Goal: Transaction & Acquisition: Purchase product/service

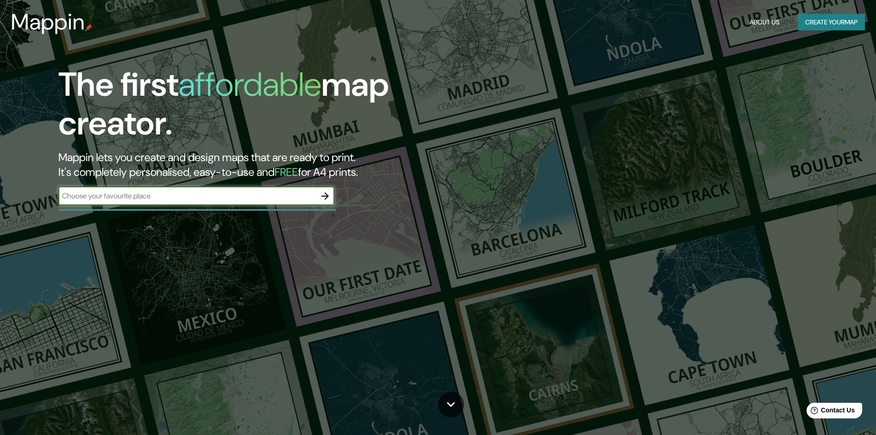
click at [206, 200] on input "text" at bounding box center [187, 195] width 258 height 11
click at [182, 197] on input "jardines de sancarlos sn tago chilepuente alto" at bounding box center [187, 195] width 258 height 11
click at [178, 197] on input "jardines de sancarlos sn tago chilepuente alto" at bounding box center [187, 195] width 258 height 11
click at [146, 195] on input "jardines de sancarlos sn tago [GEOGRAPHIC_DATA] [GEOGRAPHIC_DATA]" at bounding box center [187, 195] width 258 height 11
click at [113, 194] on input "[GEOGRAPHIC_DATA] [GEOGRAPHIC_DATA] [GEOGRAPHIC_DATA] [GEOGRAPHIC_DATA]" at bounding box center [187, 195] width 258 height 11
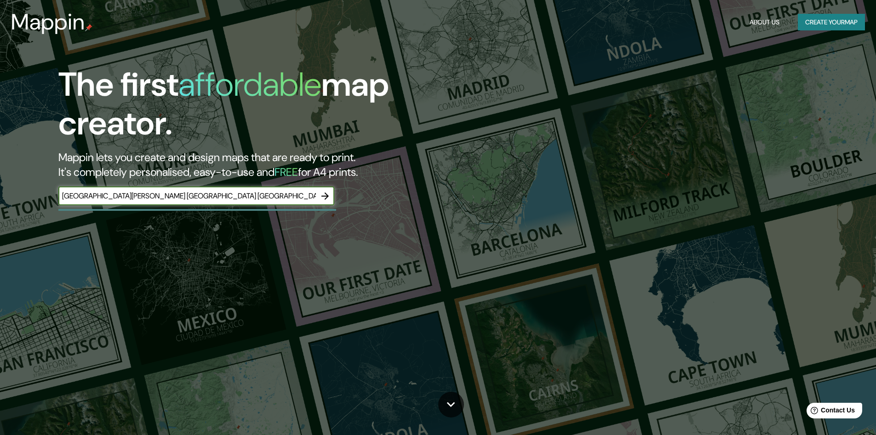
type input "[GEOGRAPHIC_DATA][PERSON_NAME] [GEOGRAPHIC_DATA] [GEOGRAPHIC_DATA]"
click at [321, 196] on icon "button" at bounding box center [325, 195] width 11 height 11
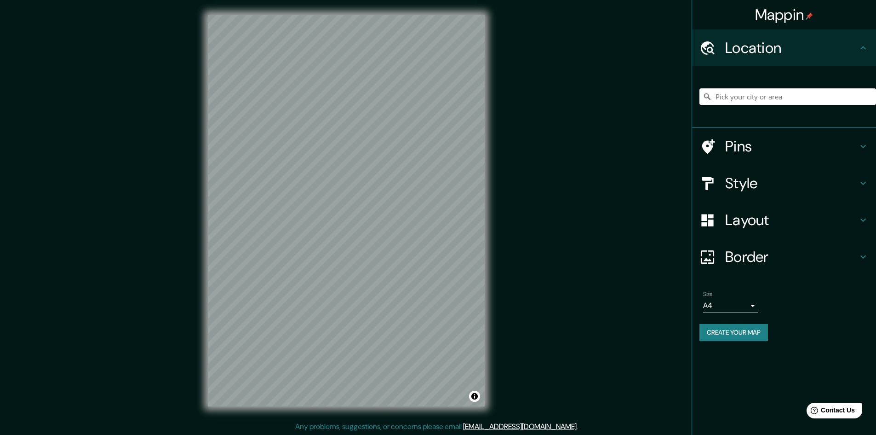
click at [725, 100] on input "Pick your city or area" at bounding box center [787, 96] width 177 height 17
type input "[GEOGRAPHIC_DATA], [GEOGRAPHIC_DATA], [GEOGRAPHIC_DATA]"
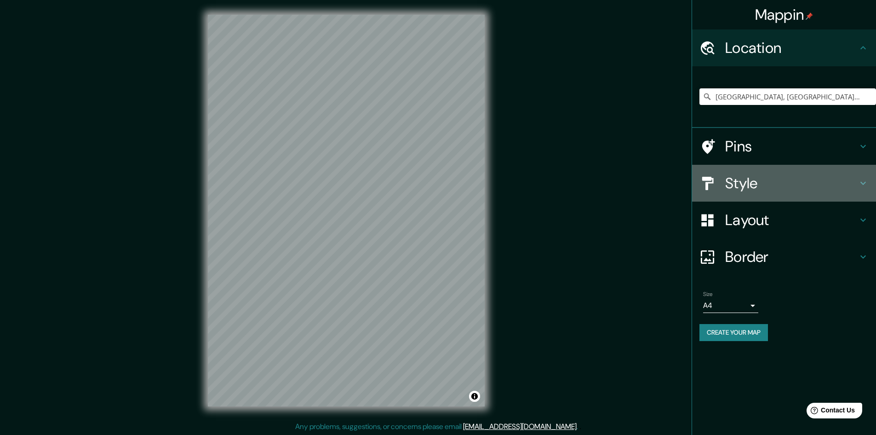
click at [734, 180] on h4 "Style" at bounding box center [791, 183] width 132 height 18
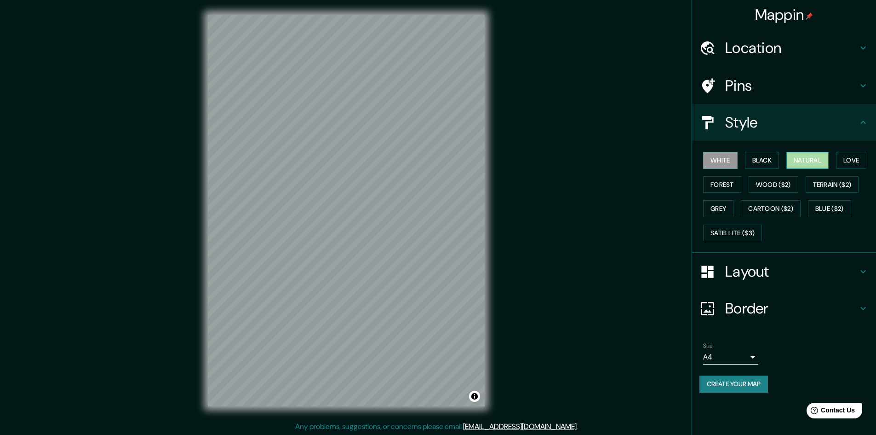
click at [808, 157] on button "Natural" at bounding box center [807, 160] width 42 height 17
click at [724, 186] on button "Forest" at bounding box center [722, 184] width 38 height 17
click at [764, 189] on button "Wood ($2)" at bounding box center [774, 184] width 50 height 17
click at [722, 160] on button "White" at bounding box center [720, 160] width 34 height 17
click at [727, 213] on button "Grey" at bounding box center [718, 208] width 30 height 17
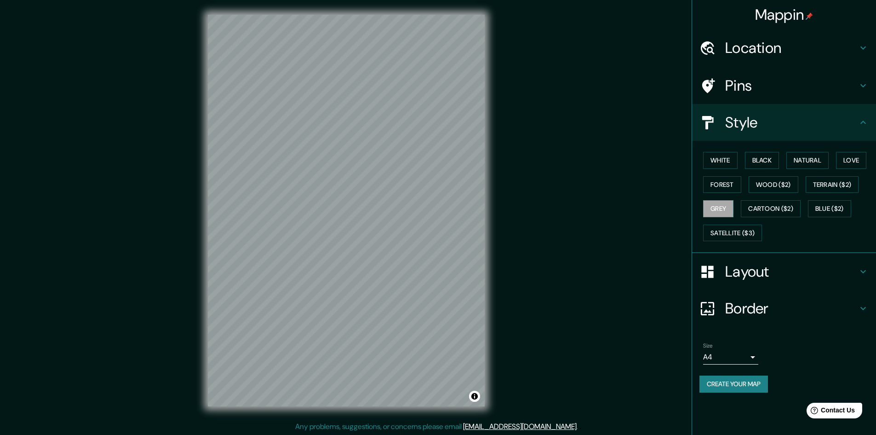
click at [765, 269] on h4 "Layout" at bounding box center [791, 271] width 132 height 18
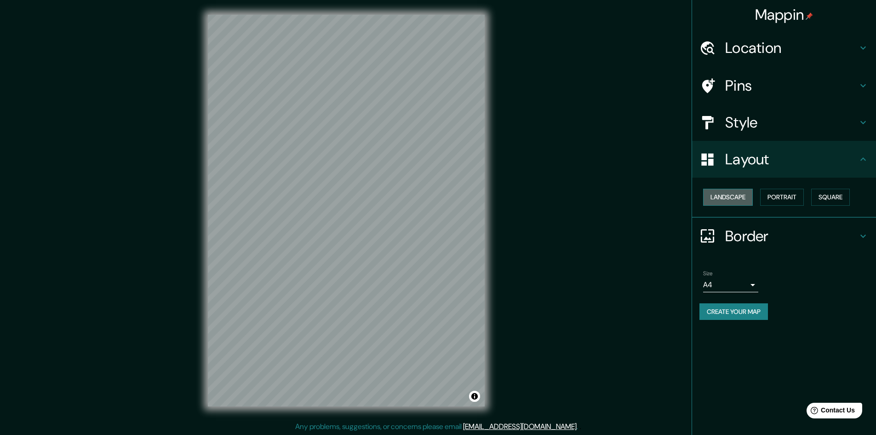
click at [727, 198] on button "Landscape" at bounding box center [728, 197] width 50 height 17
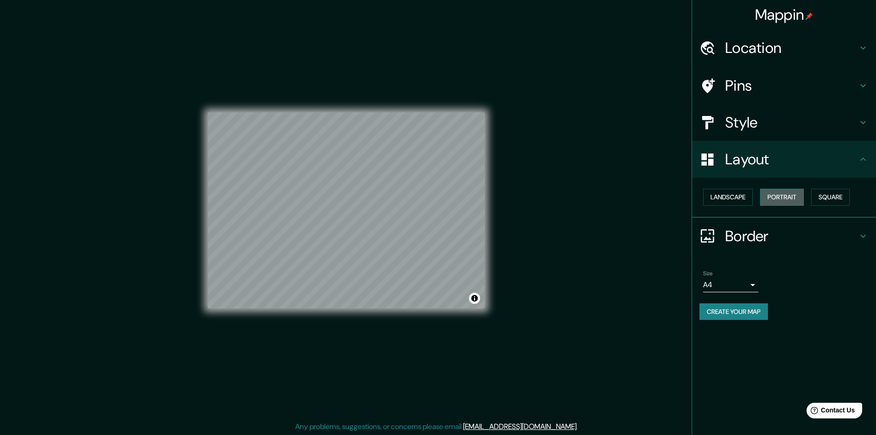
click at [785, 199] on button "Portrait" at bounding box center [782, 197] width 44 height 17
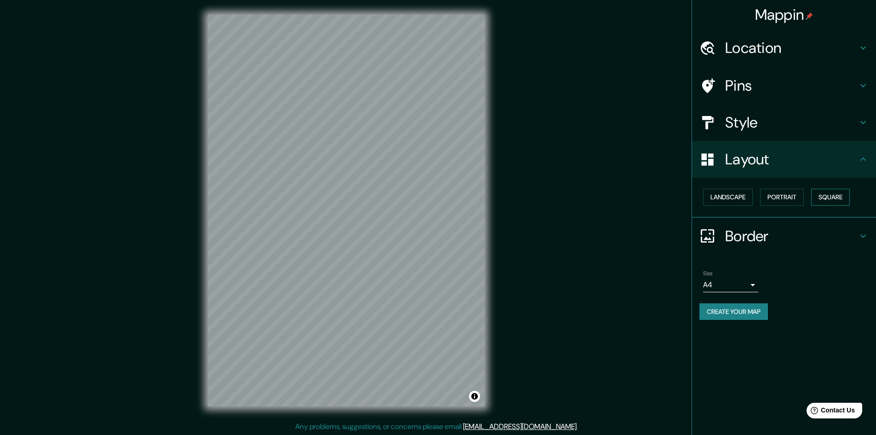
click at [834, 197] on button "Square" at bounding box center [830, 197] width 39 height 17
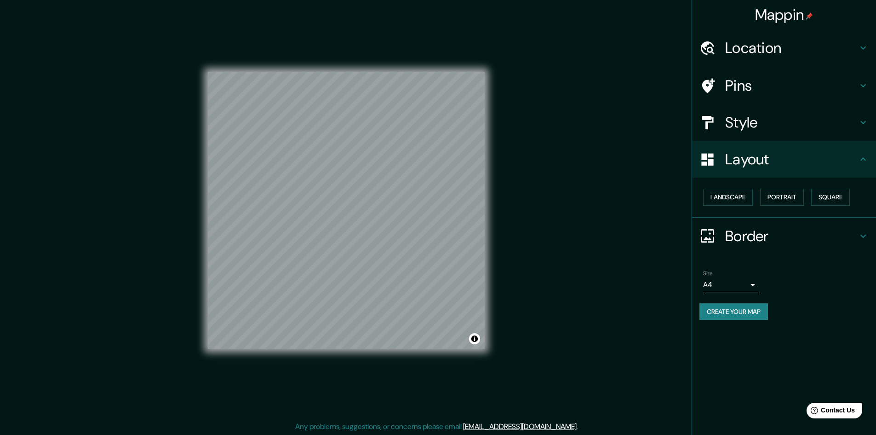
click at [752, 236] on h4 "Border" at bounding box center [791, 236] width 132 height 18
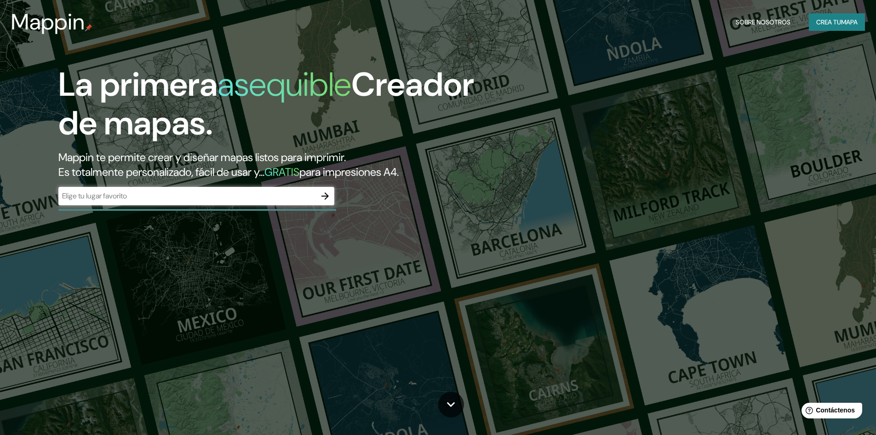
click at [158, 199] on input "text" at bounding box center [187, 195] width 258 height 11
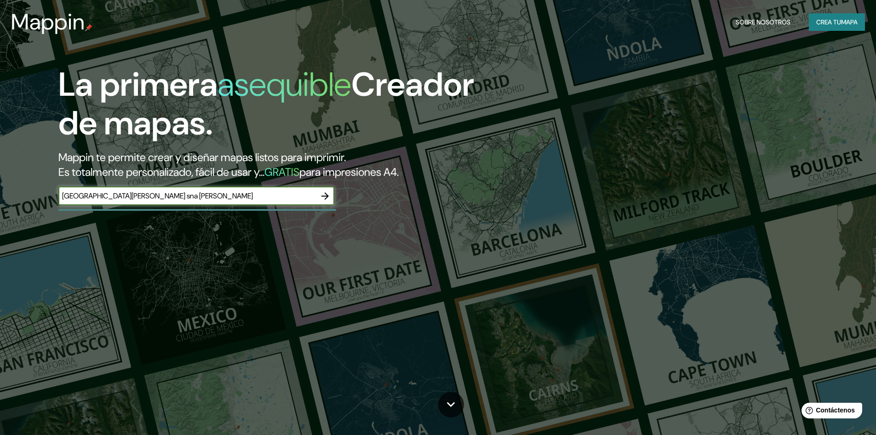
click at [208, 197] on input "[GEOGRAPHIC_DATA][PERSON_NAME] sna [PERSON_NAME]" at bounding box center [187, 195] width 258 height 11
type input "[GEOGRAPHIC_DATA][PERSON_NAME] [GEOGRAPHIC_DATA]"
click at [327, 194] on icon "button" at bounding box center [324, 195] width 7 height 7
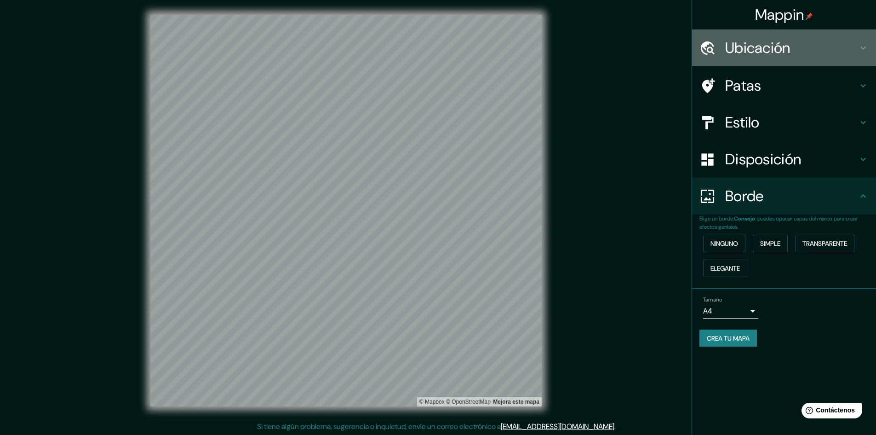
click at [745, 47] on font "Ubicación" at bounding box center [757, 47] width 65 height 19
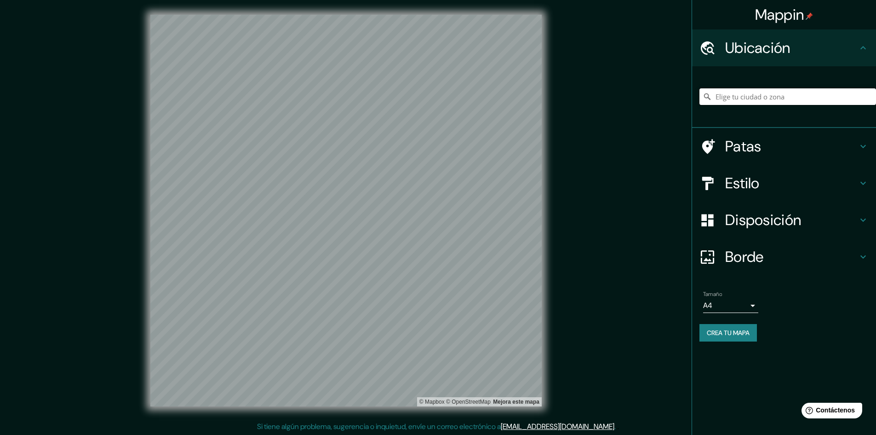
click at [738, 95] on input "Elige tu ciudad o zona" at bounding box center [787, 96] width 177 height 17
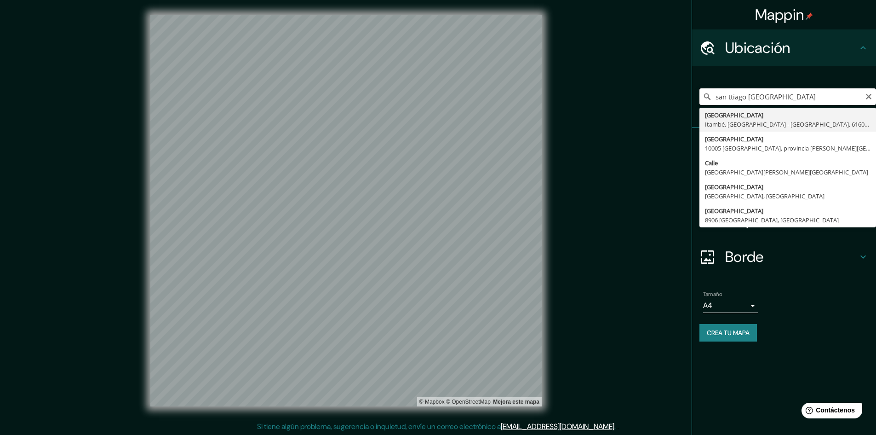
click at [734, 97] on input "san ttiago [GEOGRAPHIC_DATA]" at bounding box center [787, 96] width 177 height 17
click at [786, 99] on input "san [PERSON_NAME] [GEOGRAPHIC_DATA]" at bounding box center [787, 96] width 177 height 17
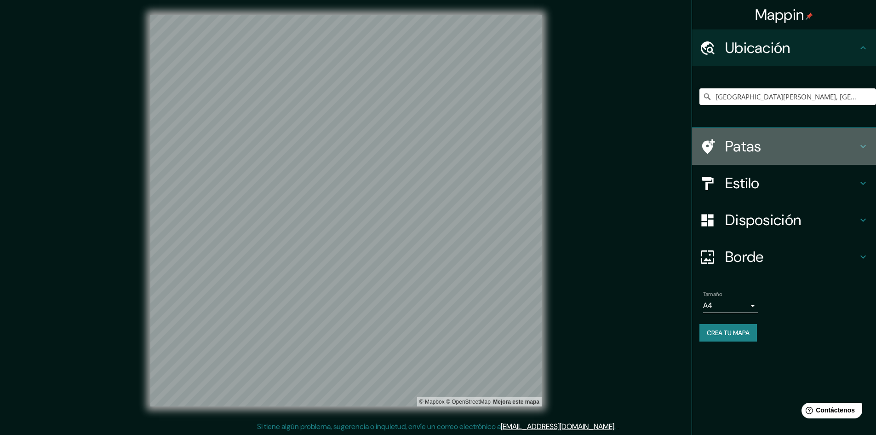
click at [746, 151] on font "Patas" at bounding box center [743, 146] width 36 height 19
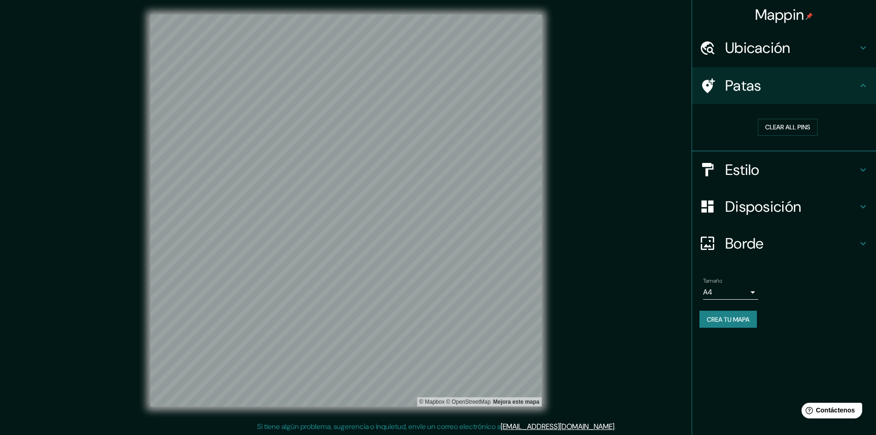
click at [759, 172] on font "Estilo" at bounding box center [742, 169] width 34 height 19
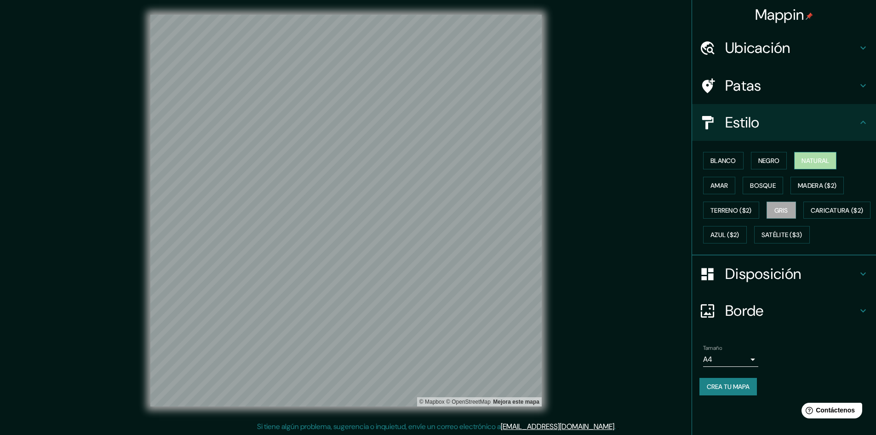
click at [811, 158] on font "Natural" at bounding box center [816, 160] width 28 height 8
click at [785, 209] on font "Gris" at bounding box center [781, 210] width 14 height 8
click at [722, 185] on font "Amar" at bounding box center [719, 185] width 17 height 8
click at [764, 186] on font "Bosque" at bounding box center [763, 185] width 26 height 8
click at [813, 160] on font "Natural" at bounding box center [816, 160] width 28 height 8
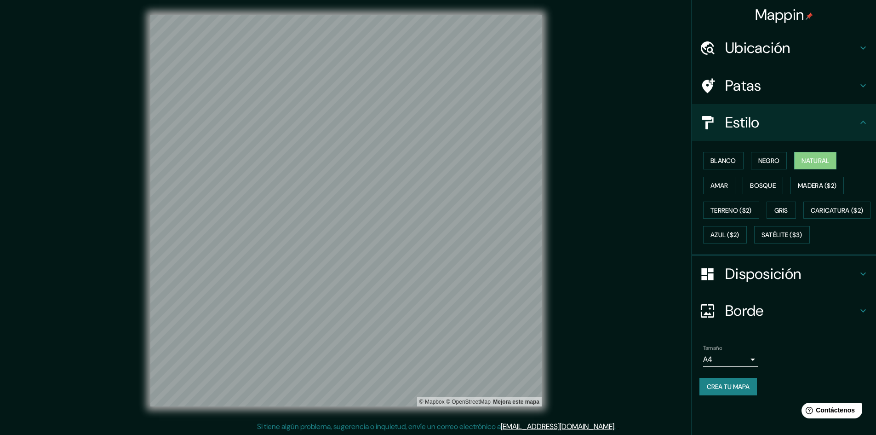
scroll to position [1, 0]
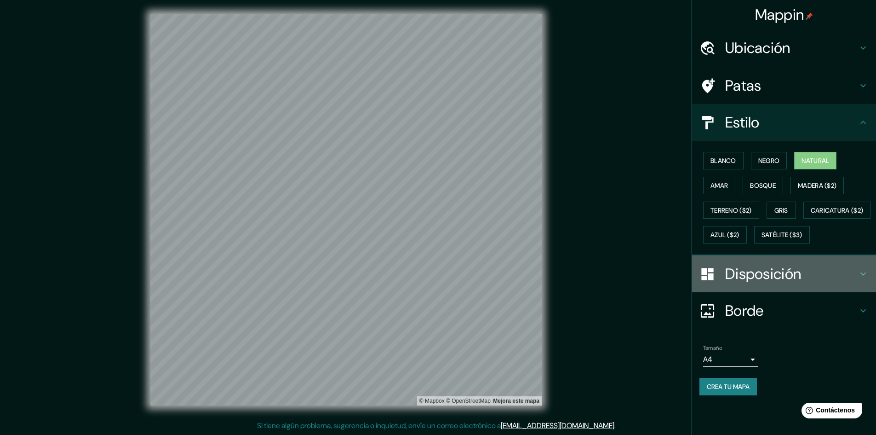
click at [862, 279] on icon at bounding box center [863, 273] width 11 height 11
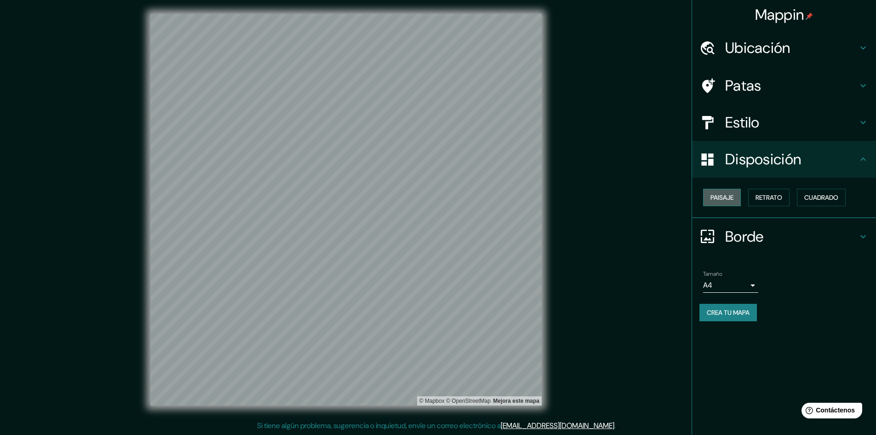
click at [721, 201] on font "Paisaje" at bounding box center [722, 197] width 23 height 8
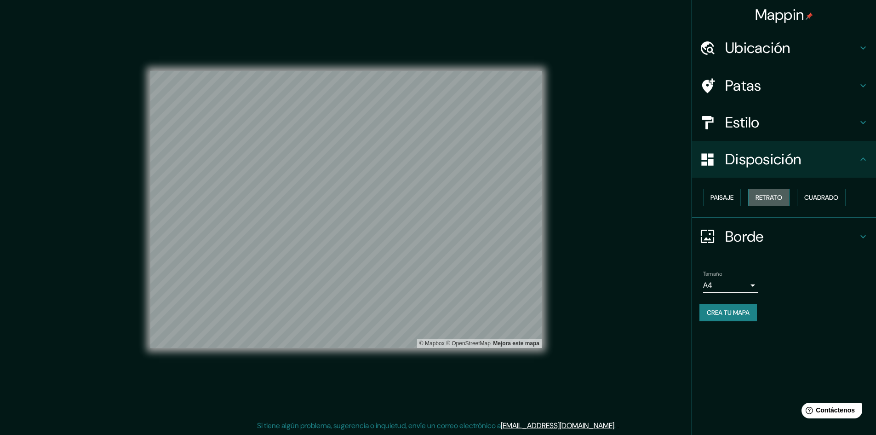
click at [774, 201] on font "Retrato" at bounding box center [769, 197] width 27 height 8
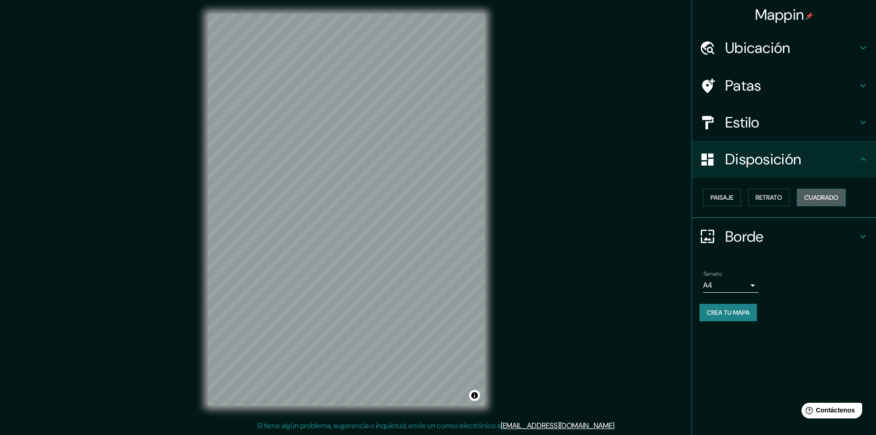
click at [820, 202] on font "Cuadrado" at bounding box center [821, 197] width 34 height 12
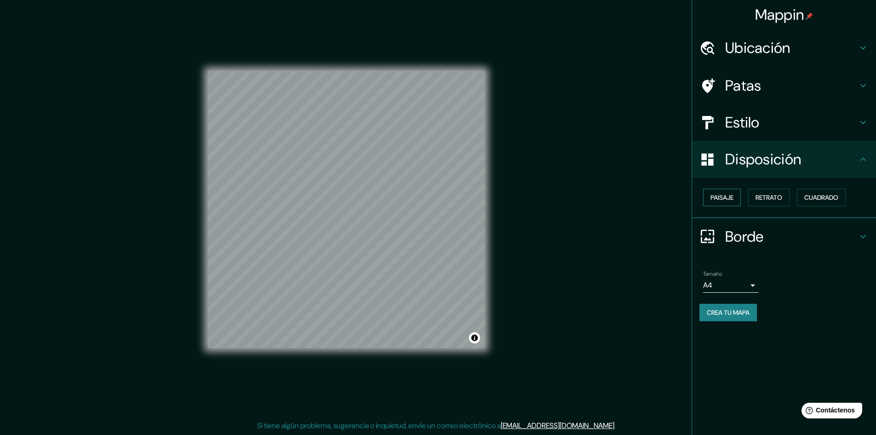
click at [719, 202] on font "Paisaje" at bounding box center [722, 197] width 23 height 12
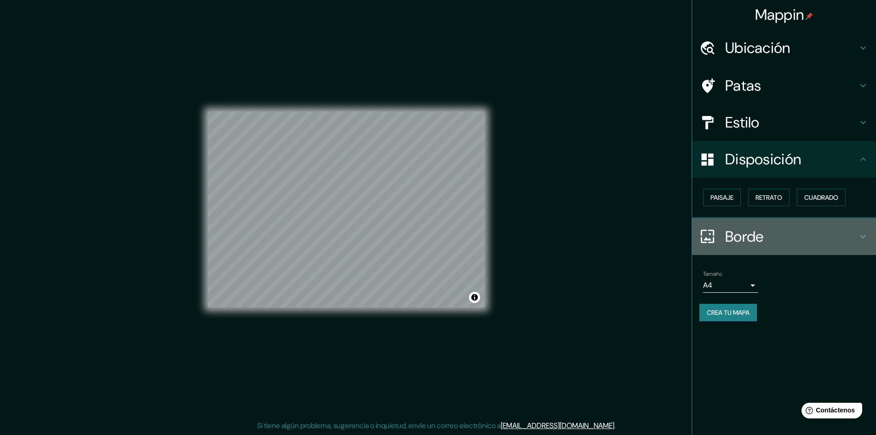
click at [862, 234] on icon at bounding box center [863, 236] width 11 height 11
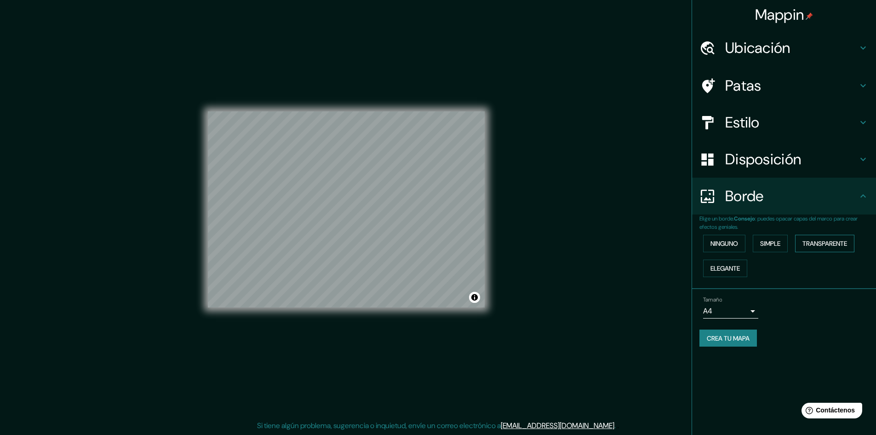
click at [829, 243] on font "Transparente" at bounding box center [825, 243] width 45 height 8
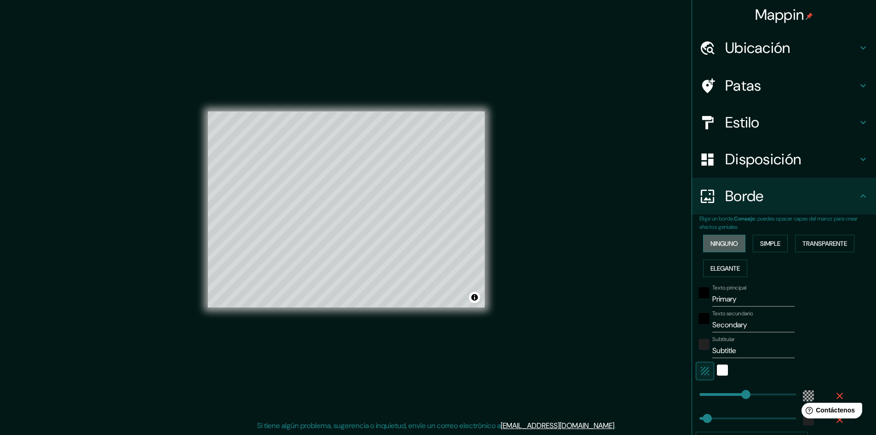
click at [717, 245] on font "Ninguno" at bounding box center [725, 243] width 28 height 8
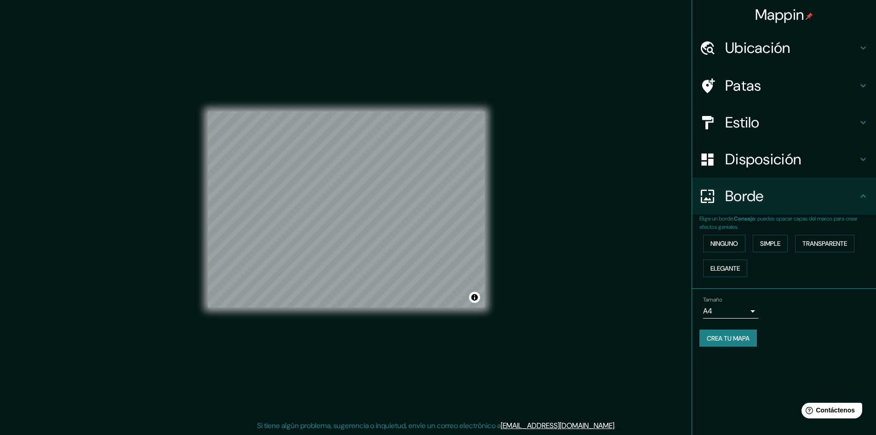
click at [751, 311] on body "Mappin [GEOGRAPHIC_DATA][PERSON_NAME], [GEOGRAPHIC_DATA], [GEOGRAPHIC_DATA], [G…" at bounding box center [438, 216] width 876 height 435
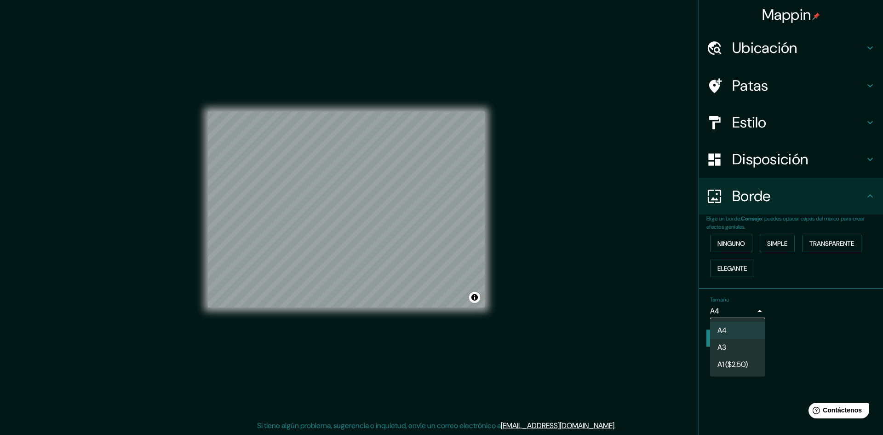
click at [794, 307] on div at bounding box center [441, 217] width 883 height 435
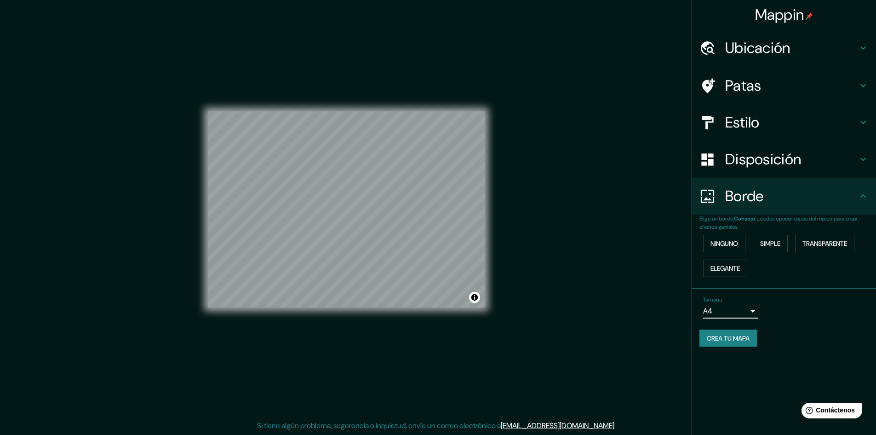
click at [746, 125] on font "Estilo" at bounding box center [742, 122] width 34 height 19
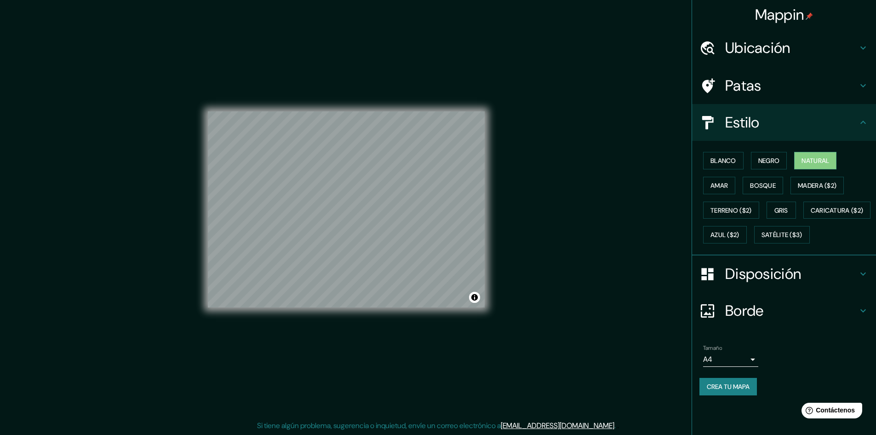
click at [755, 86] on font "Patas" at bounding box center [743, 85] width 36 height 19
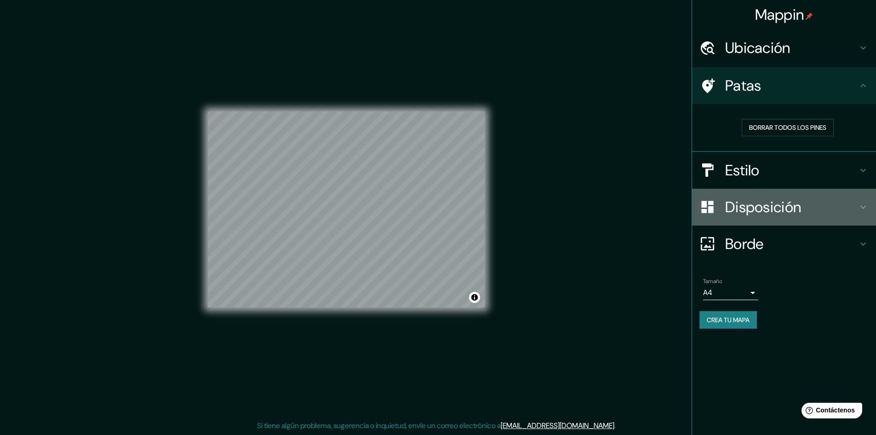
click at [752, 206] on font "Disposición" at bounding box center [763, 206] width 76 height 19
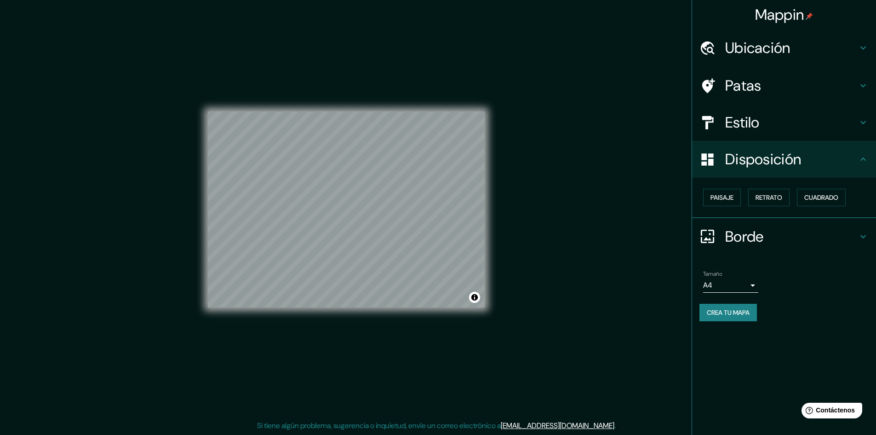
click at [861, 235] on icon at bounding box center [863, 236] width 6 height 3
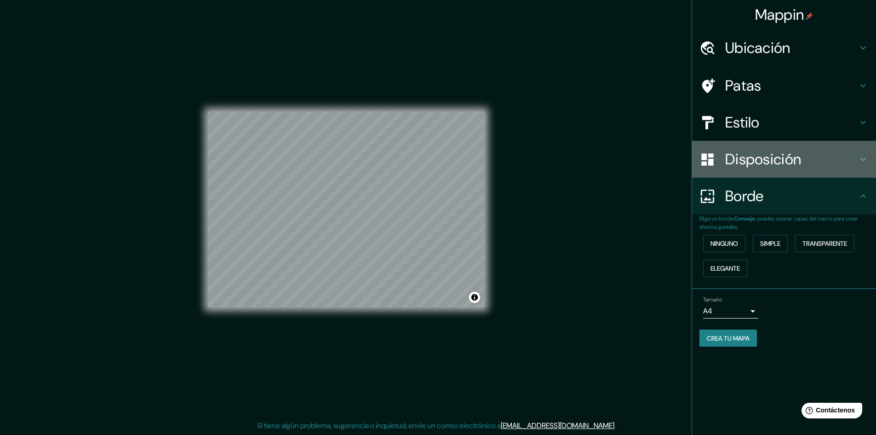
click at [866, 158] on icon at bounding box center [863, 159] width 6 height 3
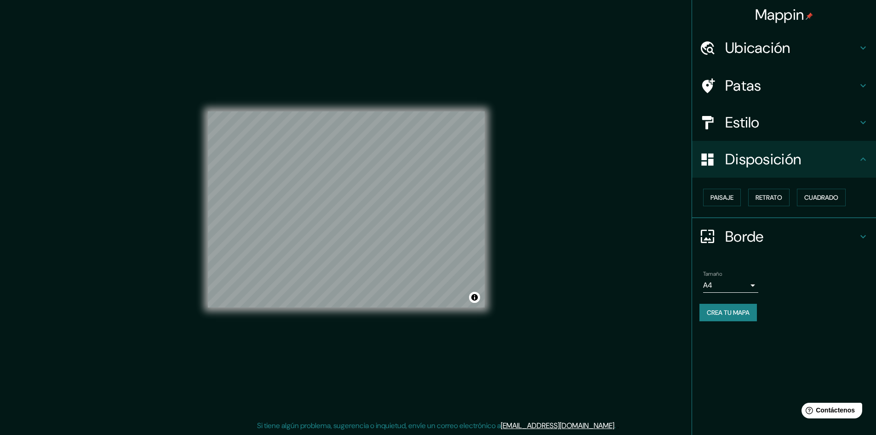
click at [790, 46] on font "Ubicación" at bounding box center [757, 47] width 65 height 19
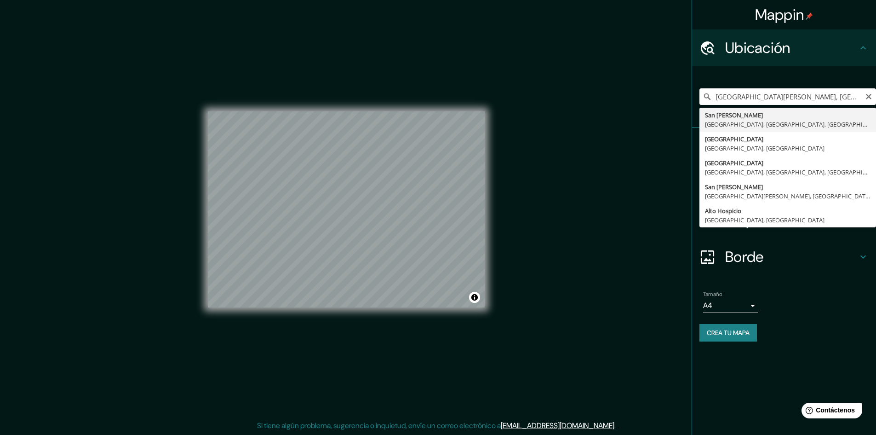
click at [717, 95] on input "[GEOGRAPHIC_DATA][PERSON_NAME], [GEOGRAPHIC_DATA], [GEOGRAPHIC_DATA], [GEOGRAPH…" at bounding box center [787, 96] width 177 height 17
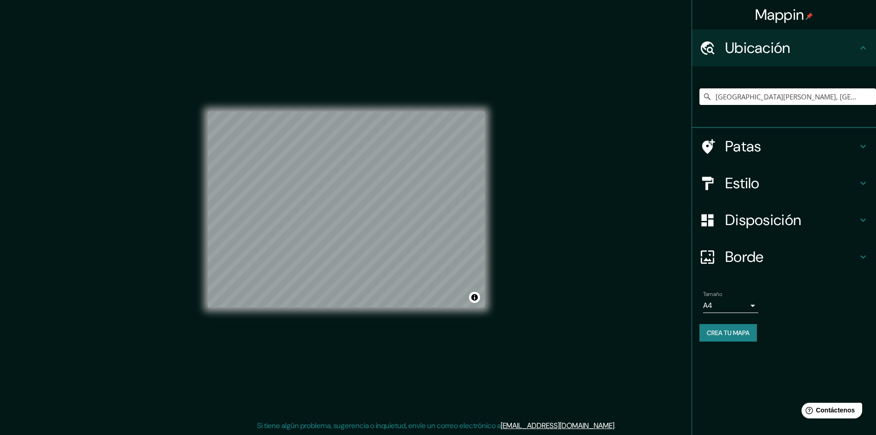
type input "[GEOGRAPHIC_DATA][PERSON_NAME], [GEOGRAPHIC_DATA], [GEOGRAPHIC_DATA] 8150000, […"
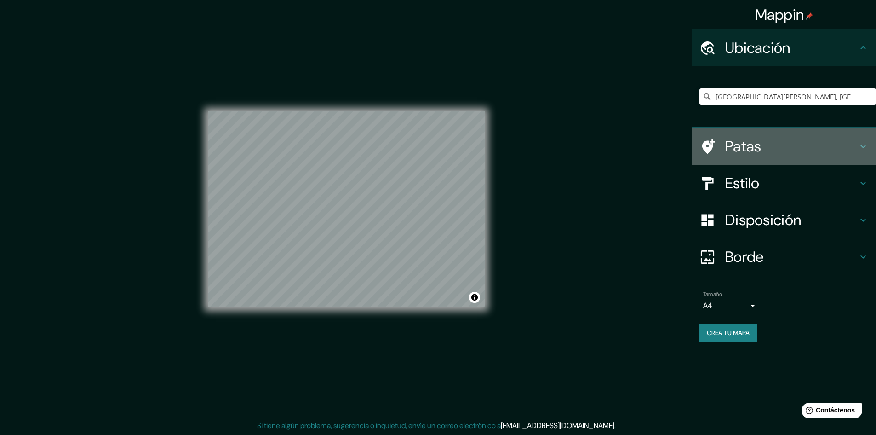
click at [742, 148] on font "Patas" at bounding box center [743, 146] width 36 height 19
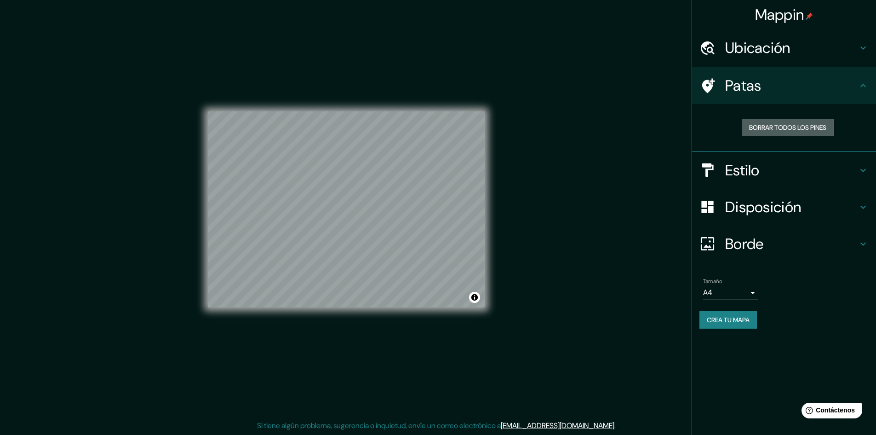
click at [803, 124] on font "Borrar todos los pines" at bounding box center [787, 127] width 77 height 8
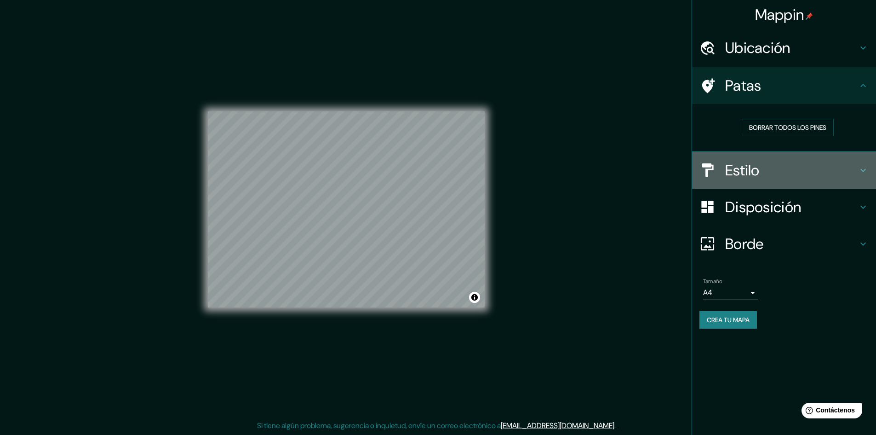
click at [756, 167] on font "Estilo" at bounding box center [742, 170] width 34 height 19
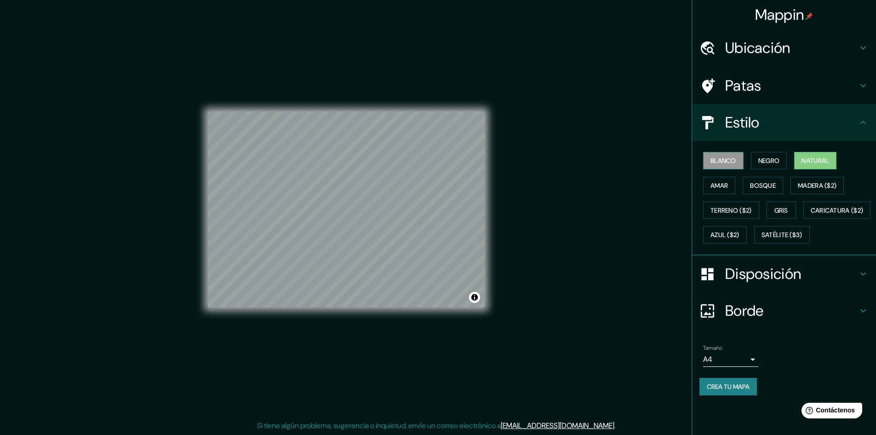
click at [724, 161] on font "Blanco" at bounding box center [724, 160] width 26 height 8
click at [767, 156] on font "Negro" at bounding box center [769, 160] width 22 height 8
click at [780, 163] on font "Negro" at bounding box center [769, 160] width 22 height 8
click at [806, 165] on font "Natural" at bounding box center [816, 160] width 28 height 8
click at [766, 163] on font "Negro" at bounding box center [769, 160] width 22 height 8
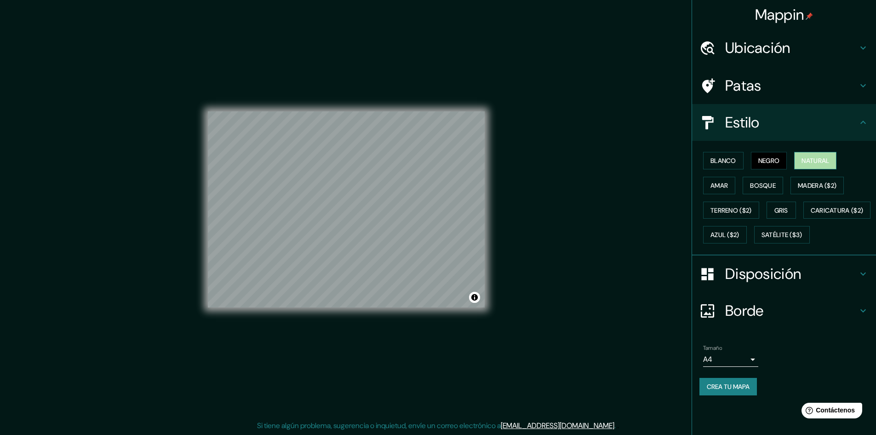
click at [813, 161] on font "Natural" at bounding box center [816, 160] width 28 height 8
click at [721, 188] on font "Amar" at bounding box center [719, 185] width 17 height 8
click at [769, 183] on font "Bosque" at bounding box center [763, 185] width 26 height 8
click at [813, 162] on font "Natural" at bounding box center [816, 160] width 28 height 8
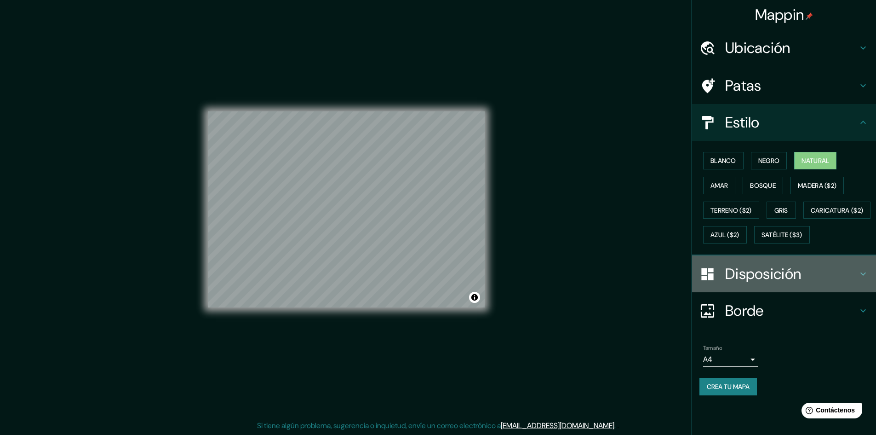
click at [759, 283] on font "Disposición" at bounding box center [763, 273] width 76 height 19
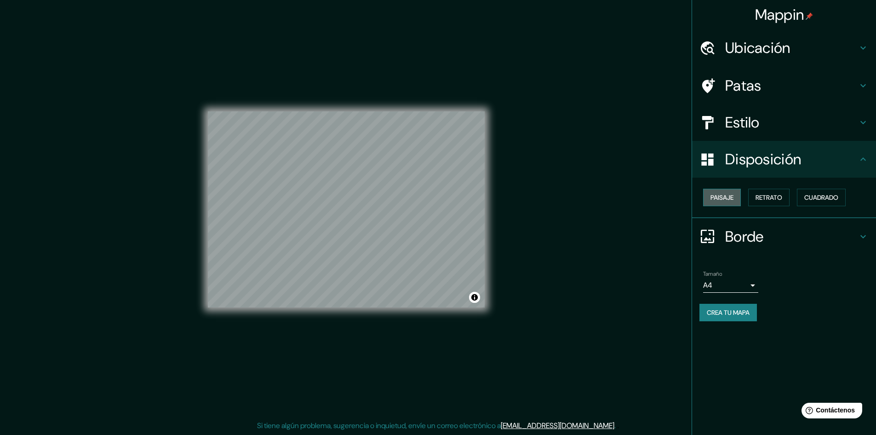
click at [718, 199] on font "Paisaje" at bounding box center [722, 197] width 23 height 8
click at [770, 201] on font "Retrato" at bounding box center [769, 197] width 27 height 8
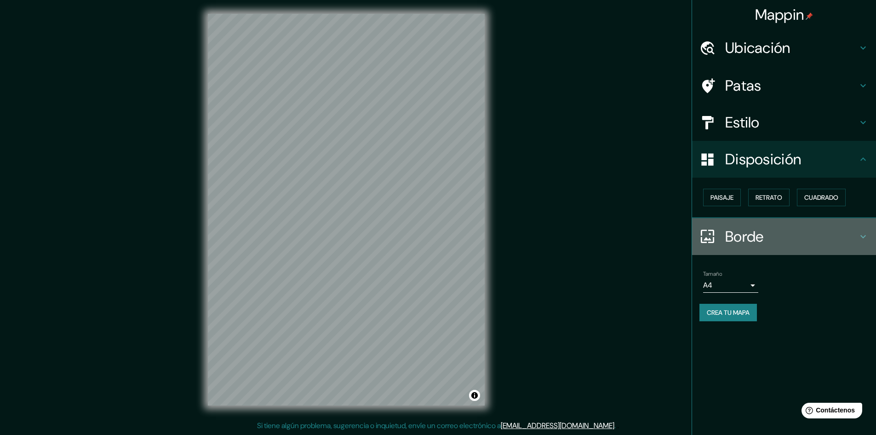
click at [867, 234] on icon at bounding box center [863, 236] width 11 height 11
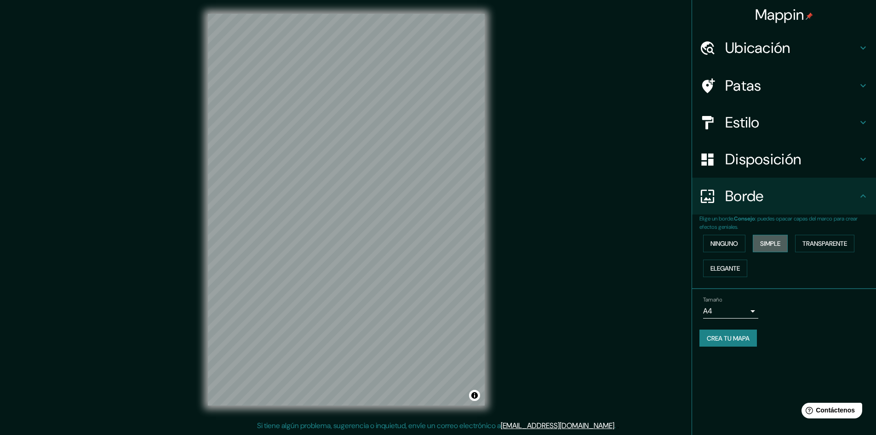
click at [764, 246] on font "Simple" at bounding box center [770, 243] width 20 height 8
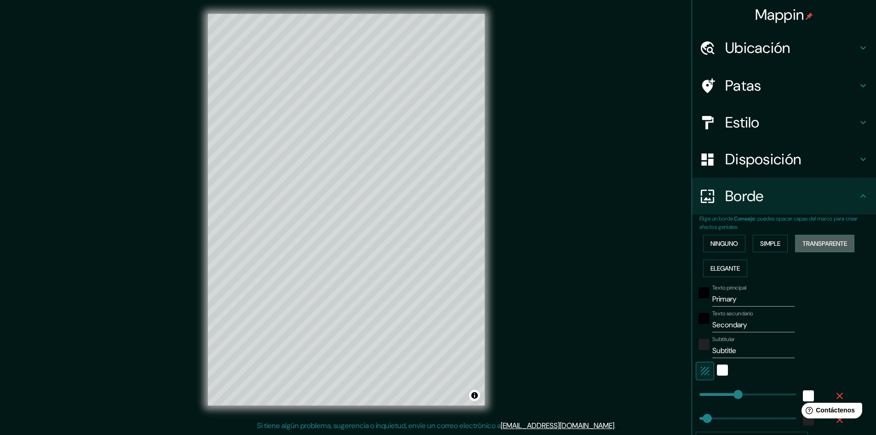
click at [827, 241] on font "Transparente" at bounding box center [825, 243] width 45 height 8
click at [727, 246] on font "Ninguno" at bounding box center [725, 243] width 28 height 8
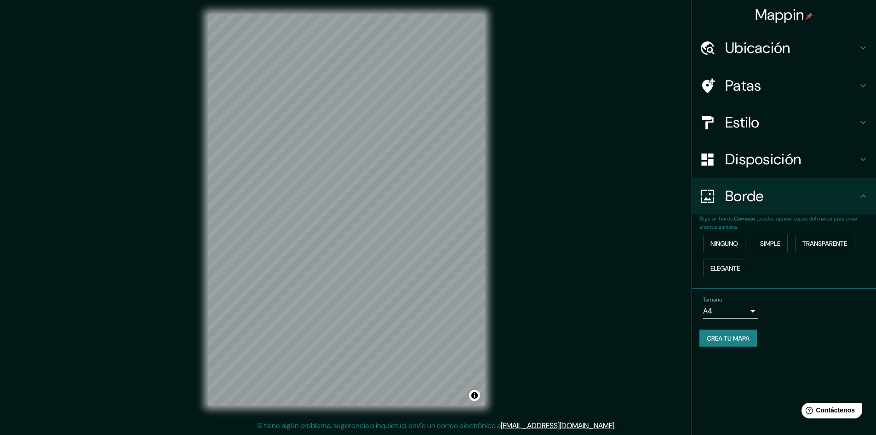
scroll to position [0, 0]
